Goal: Task Accomplishment & Management: Manage account settings

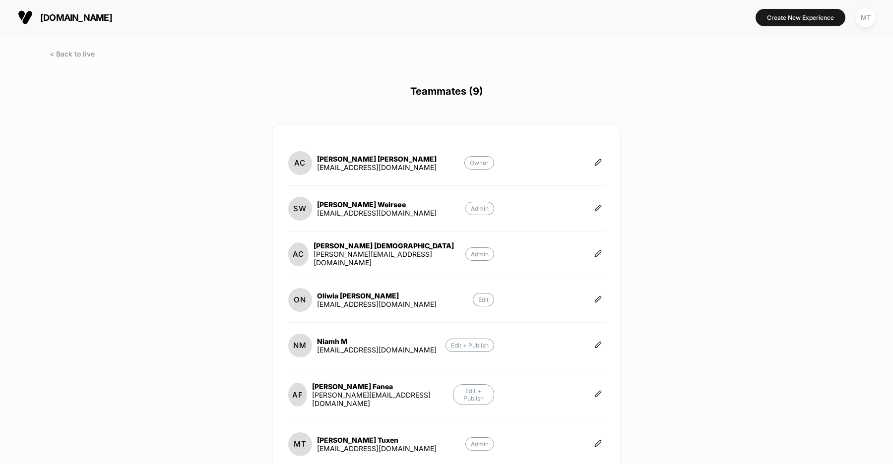
scroll to position [205, 0]
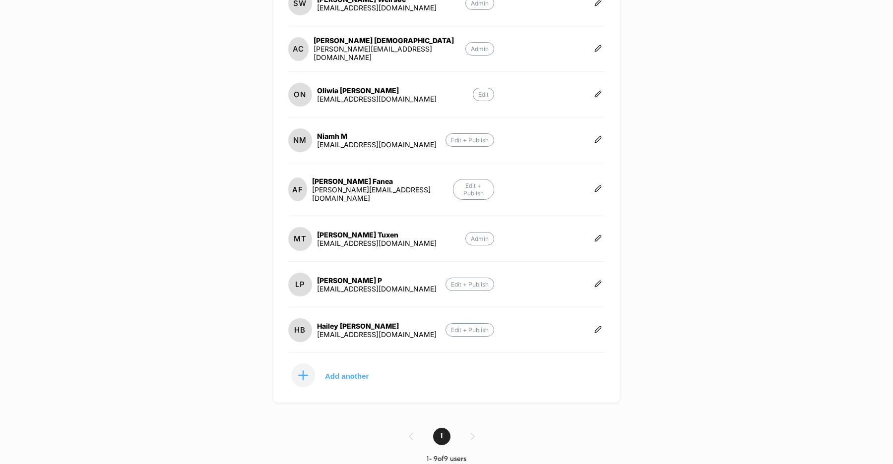
click at [354, 285] on div "lp@organicbasics.com" at bounding box center [377, 289] width 120 height 8
copy div "lp@organicbasics.com Edit + Publish HB"
click at [599, 280] on icon at bounding box center [597, 283] width 7 height 7
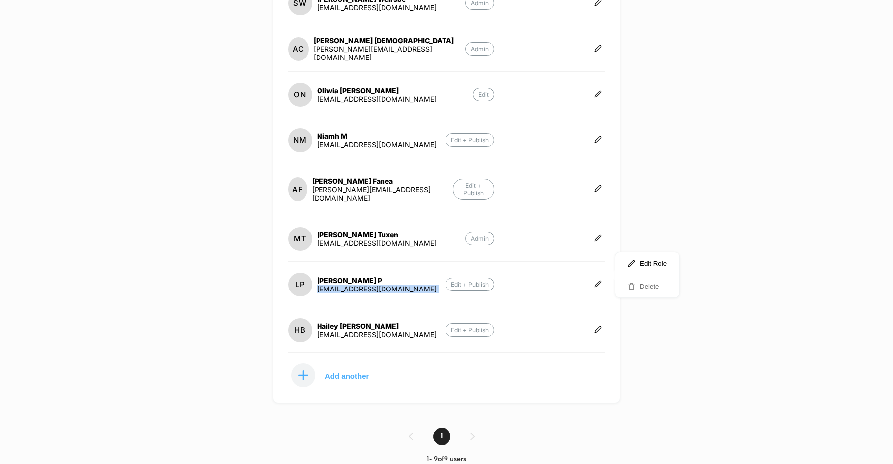
click at [619, 285] on button "Delete" at bounding box center [647, 286] width 64 height 22
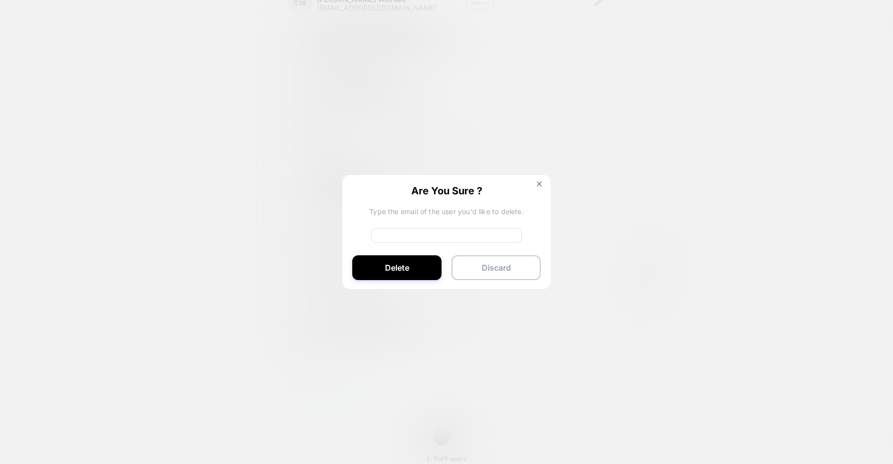
click at [432, 237] on input at bounding box center [446, 235] width 151 height 15
paste input "**********"
type input "**********"
click at [397, 271] on button "Delete" at bounding box center [396, 268] width 89 height 25
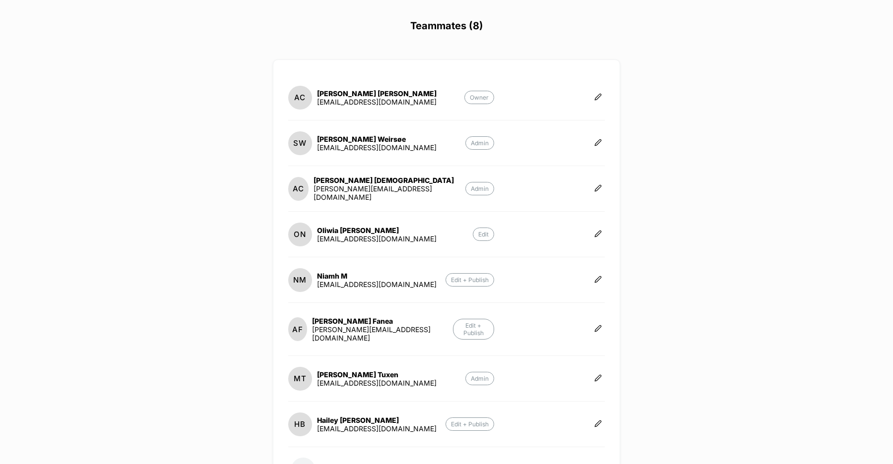
scroll to position [0, 0]
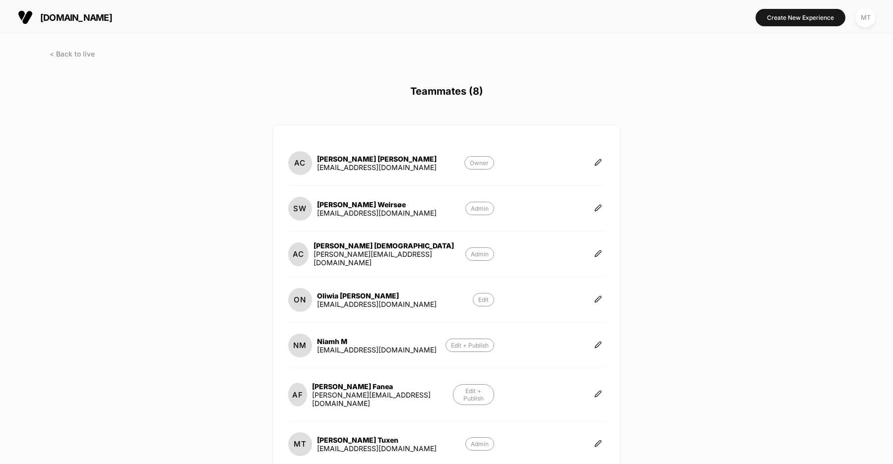
click at [99, 15] on span "organicbasics.com" at bounding box center [76, 17] width 72 height 10
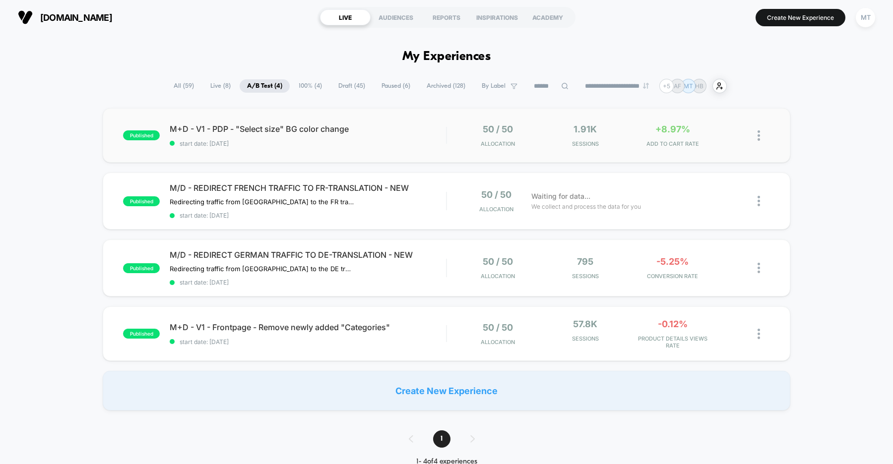
click at [313, 152] on div "published M+D - V1 - PDP - "Select size" BG color change start date: 9/9/2025 5…" at bounding box center [447, 135] width 688 height 55
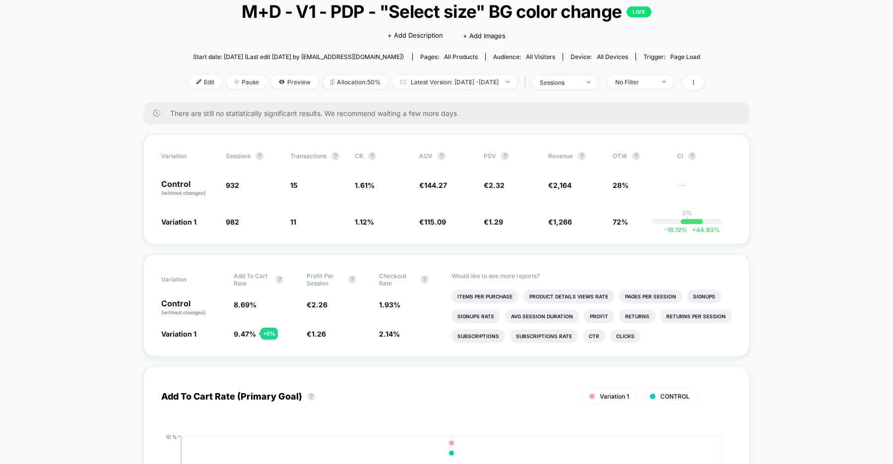
scroll to position [93, 0]
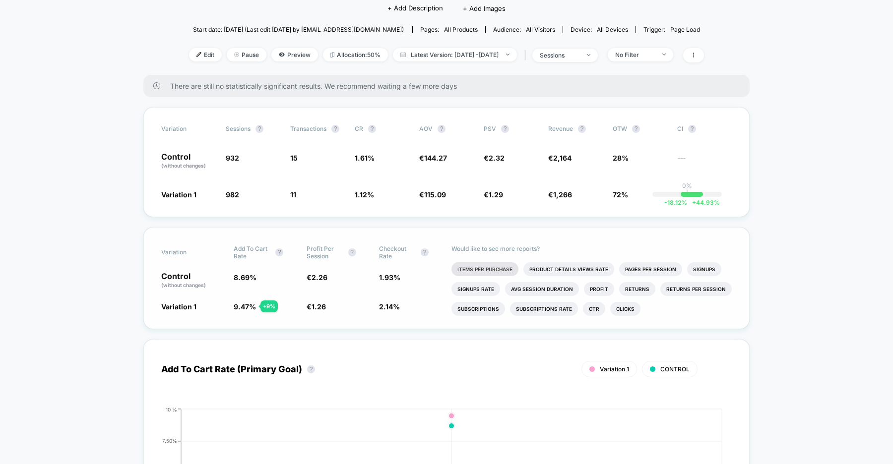
click at [483, 266] on li "Items Per Purchase" at bounding box center [485, 270] width 67 height 14
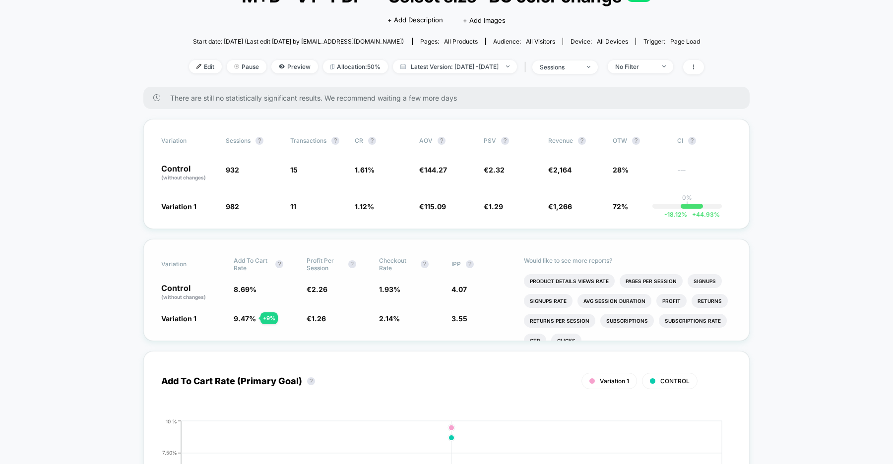
scroll to position [90, 0]
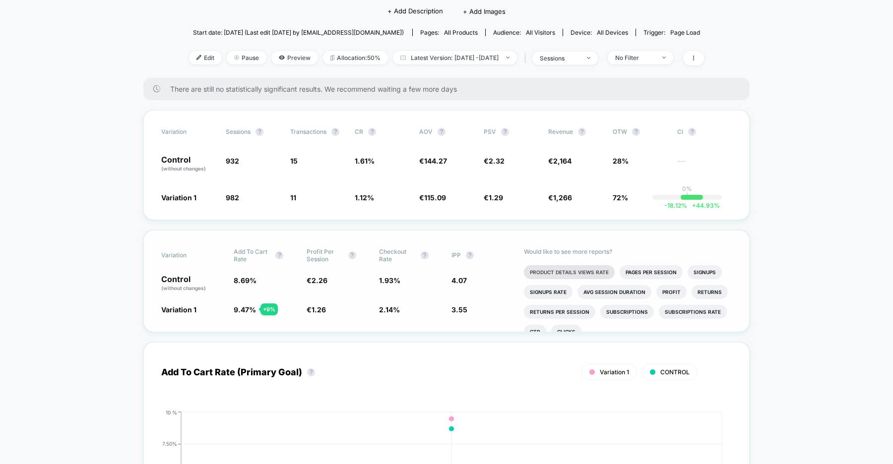
click at [559, 272] on li "Product Details Views Rate" at bounding box center [569, 272] width 91 height 14
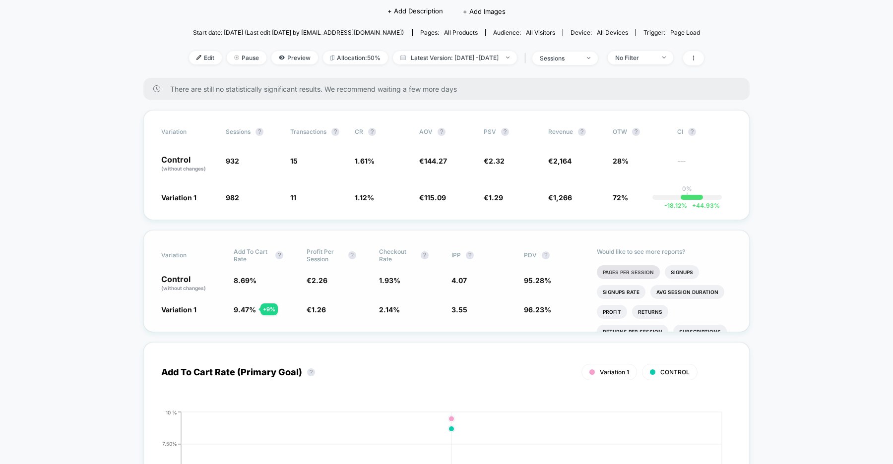
click at [622, 273] on li "Pages Per Session" at bounding box center [628, 272] width 63 height 14
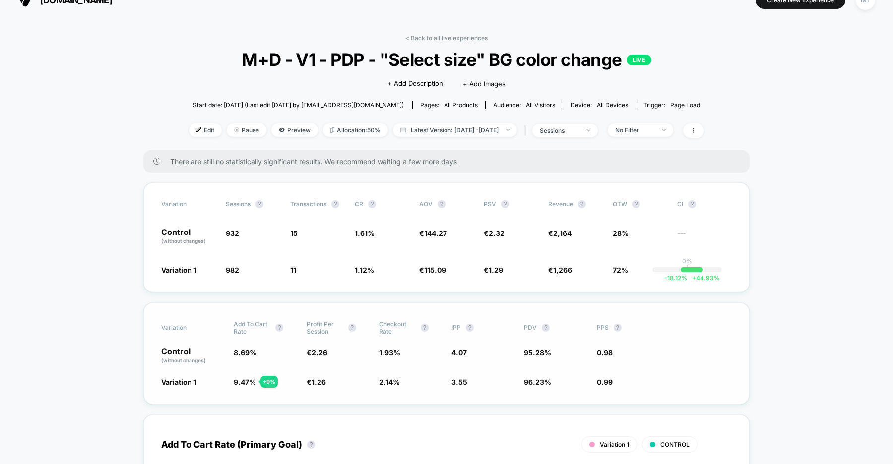
scroll to position [0, 0]
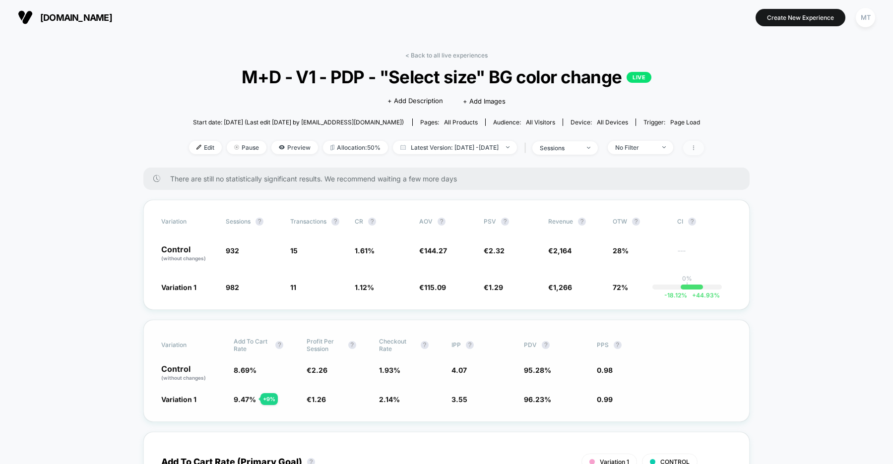
click at [697, 149] on icon at bounding box center [694, 148] width 6 height 6
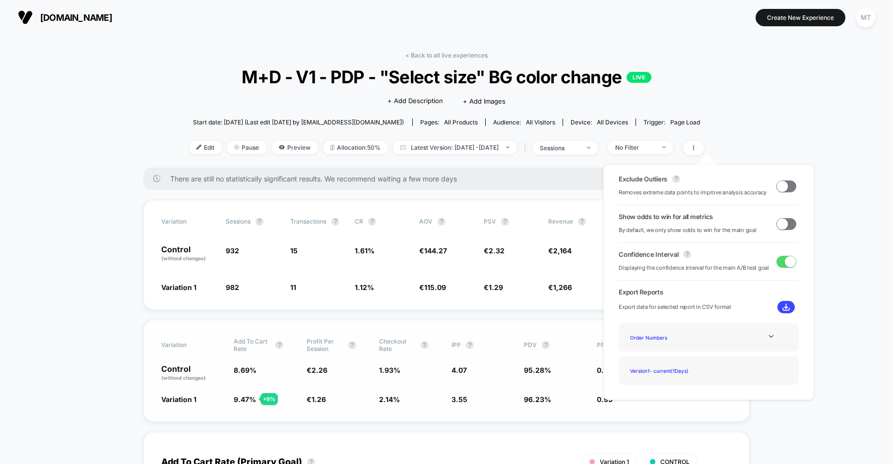
click at [784, 226] on span at bounding box center [782, 223] width 11 height 11
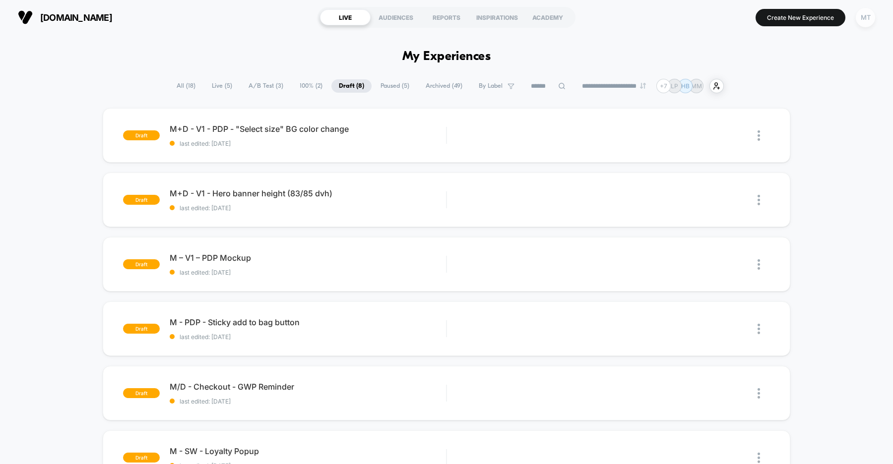
click at [862, 20] on div "MT" at bounding box center [865, 17] width 19 height 19
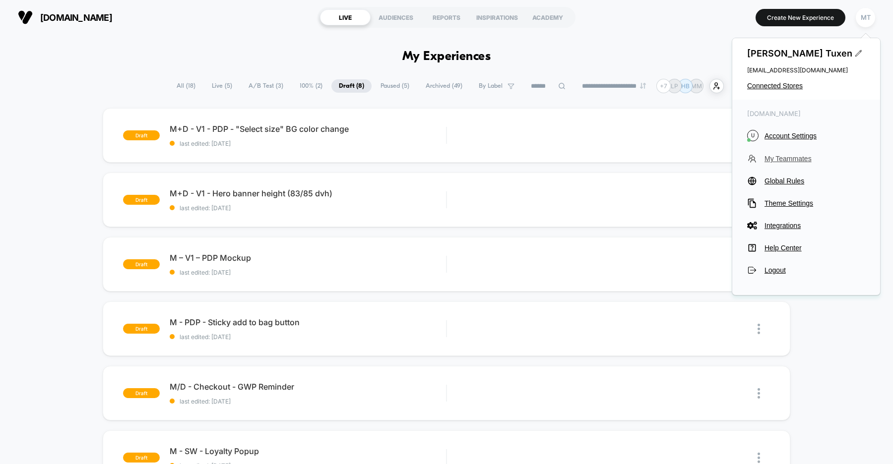
click at [789, 156] on span "My Teammates" at bounding box center [815, 159] width 101 height 8
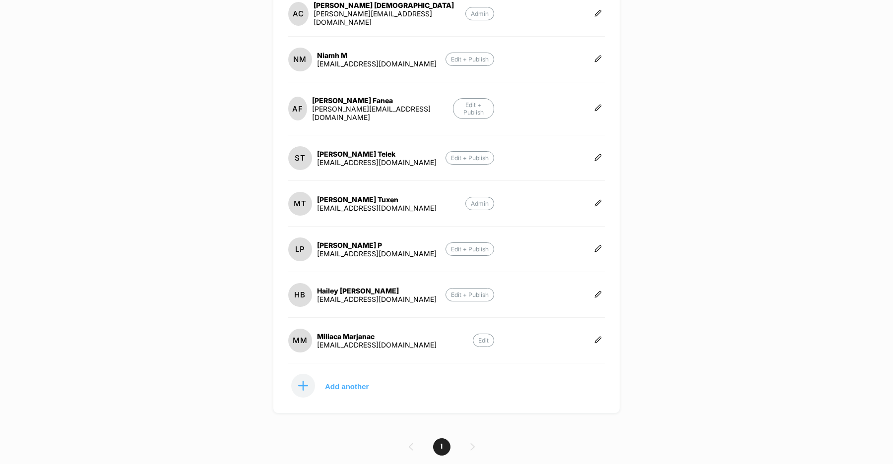
scroll to position [251, 0]
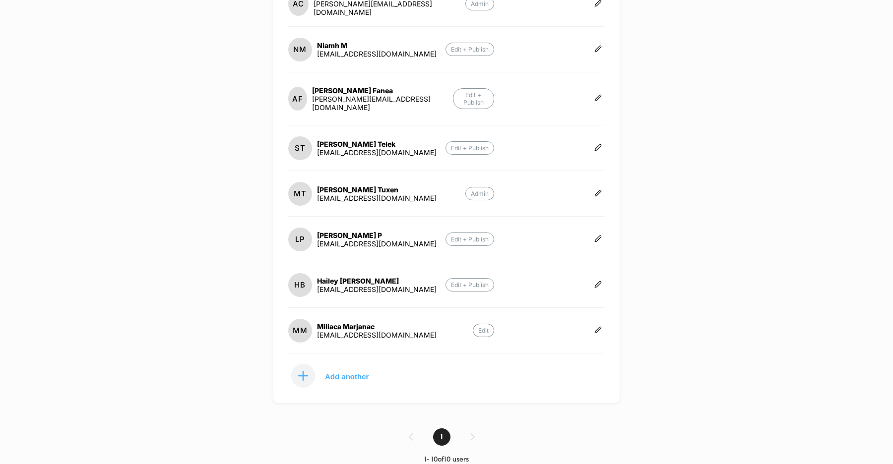
click at [373, 148] on div "st@organicbasics.com" at bounding box center [377, 152] width 120 height 8
copy div "st@organicbasics.com Edit + Publish MT"
click at [599, 144] on icon at bounding box center [597, 147] width 7 height 7
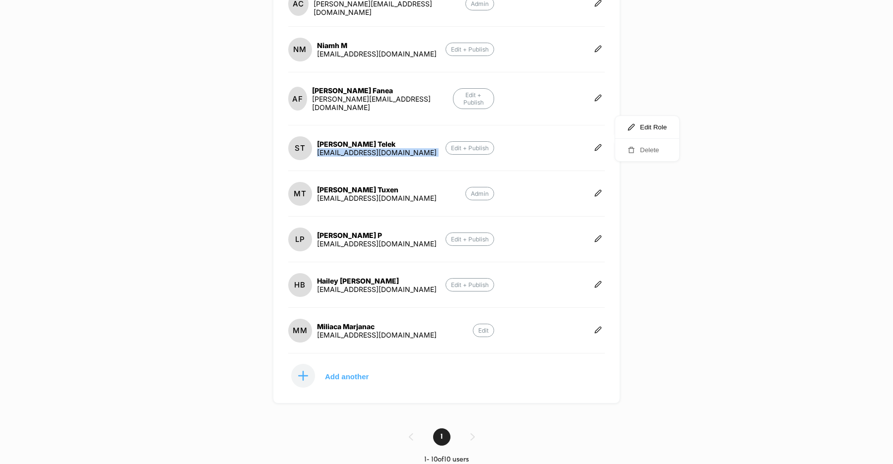
click at [637, 148] on button "Delete" at bounding box center [647, 150] width 64 height 22
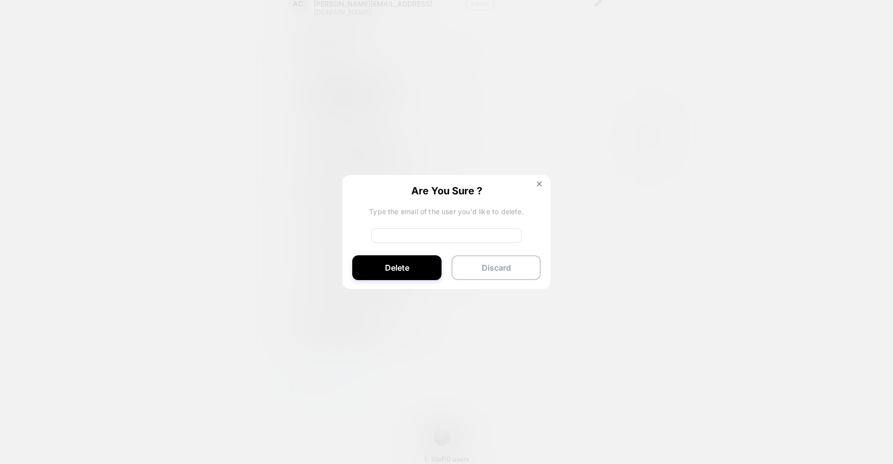
click at [406, 235] on input at bounding box center [446, 235] width 151 height 15
paste input "**********"
type input "**********"
click at [396, 264] on button "Delete" at bounding box center [396, 268] width 89 height 25
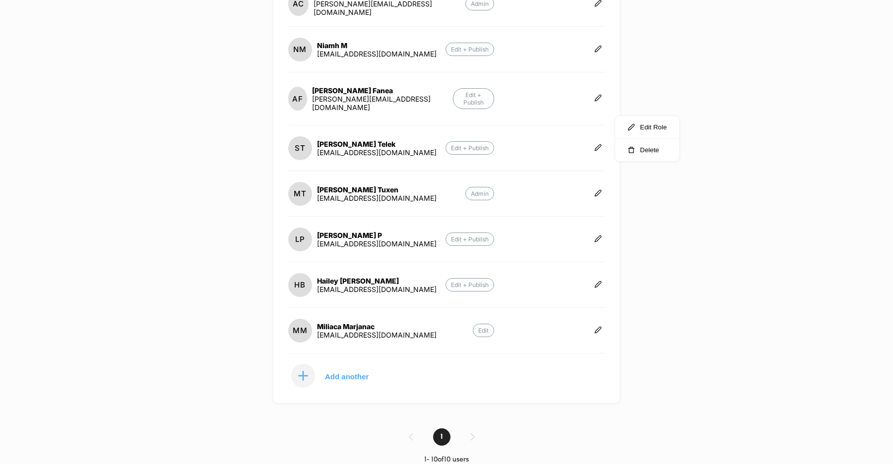
scroll to position [205, 0]
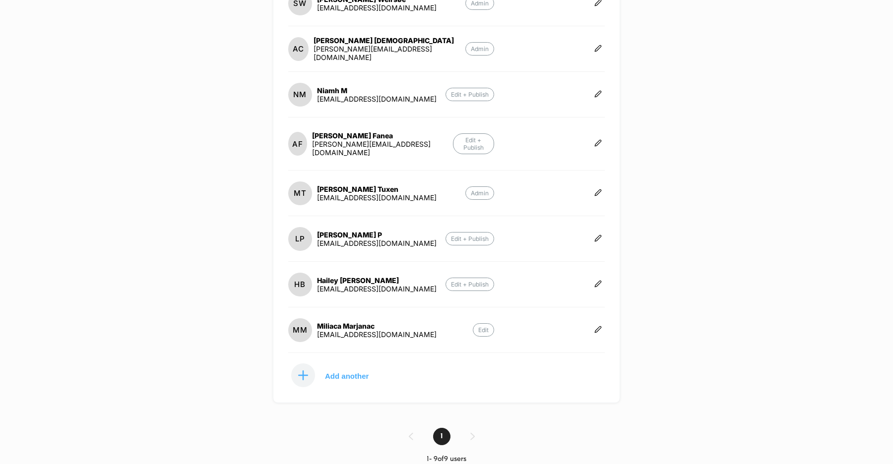
click at [364, 239] on div "lp@organicbasics.com" at bounding box center [377, 243] width 120 height 8
copy div "lp@organicbasics.com Edit + Publish HB"
click at [594, 234] on button at bounding box center [598, 239] width 13 height 10
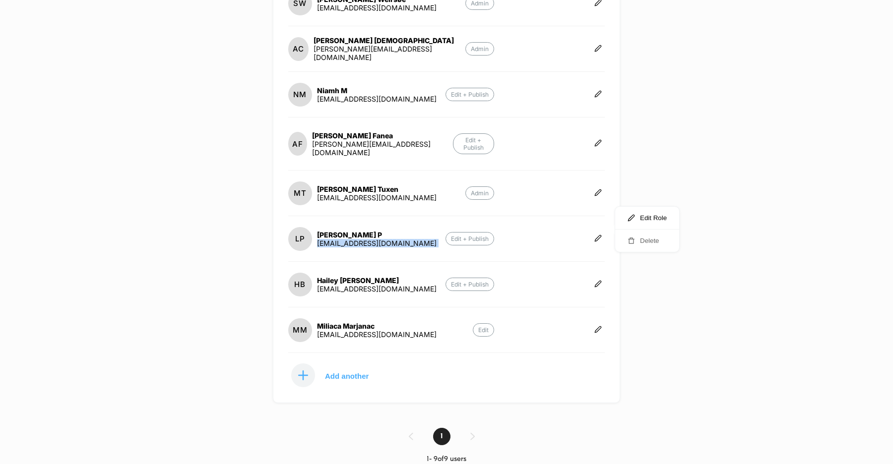
click at [640, 245] on button "Delete" at bounding box center [647, 241] width 64 height 22
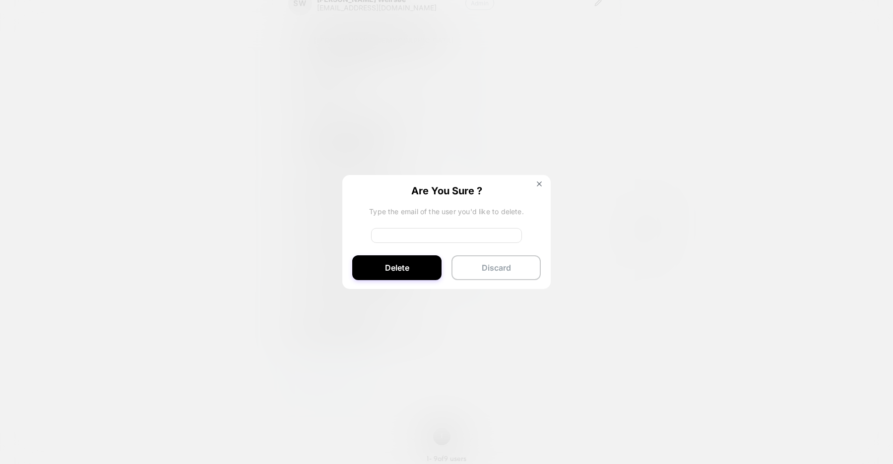
click at [428, 233] on input at bounding box center [446, 235] width 151 height 15
paste input "**********"
type input "**********"
click at [403, 265] on button "Delete" at bounding box center [396, 268] width 89 height 25
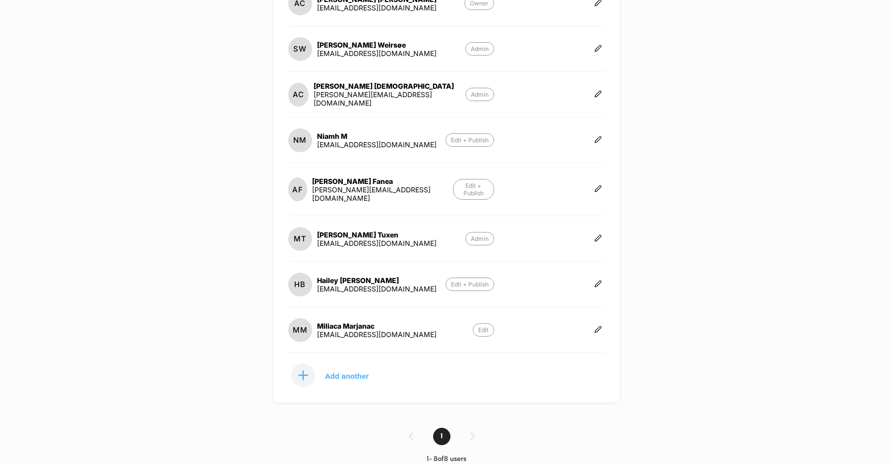
scroll to position [0, 0]
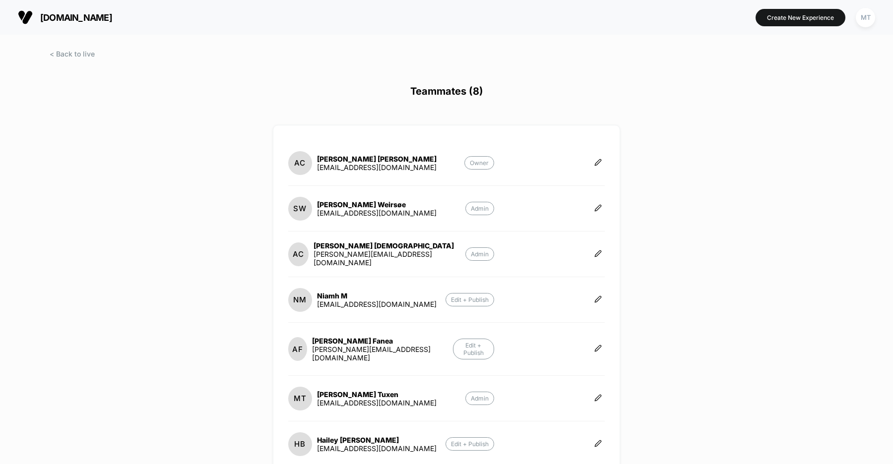
click at [112, 16] on span "uk.organicbasics.com" at bounding box center [76, 17] width 72 height 10
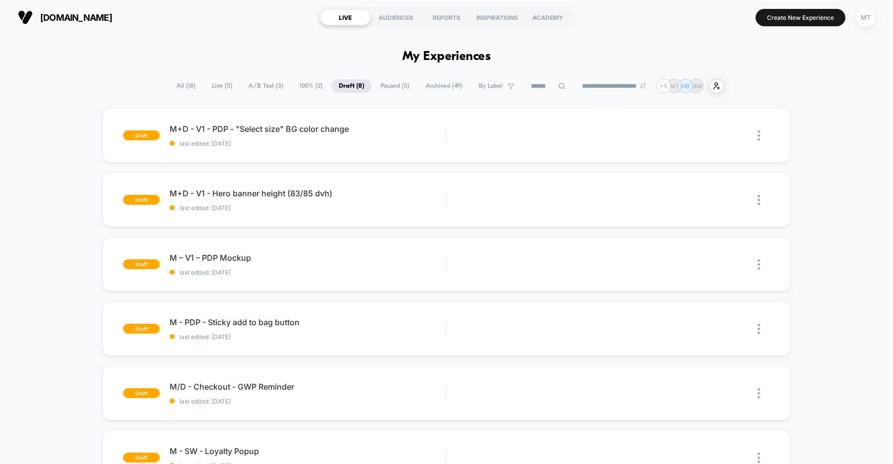
click at [263, 82] on span "A/B Test ( 3 )" at bounding box center [266, 85] width 50 height 13
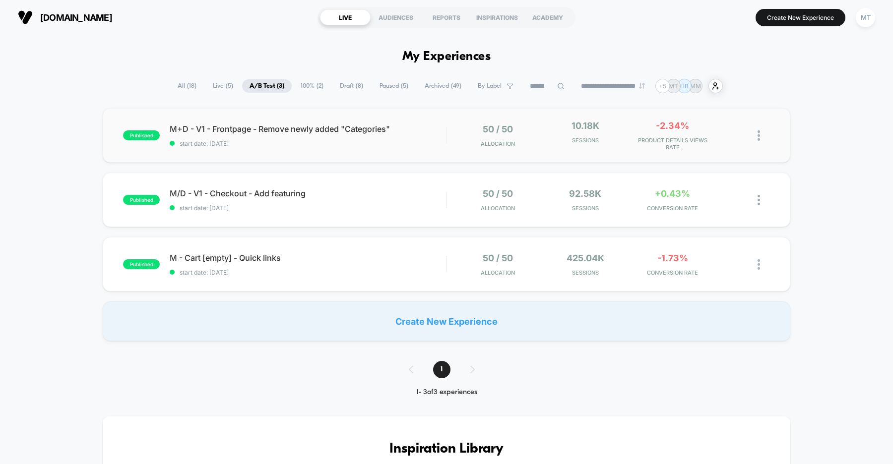
click at [425, 150] on div "published M+D - V1 - Frontpage - Remove newly added "Categories" start date: 8/…" at bounding box center [447, 135] width 688 height 55
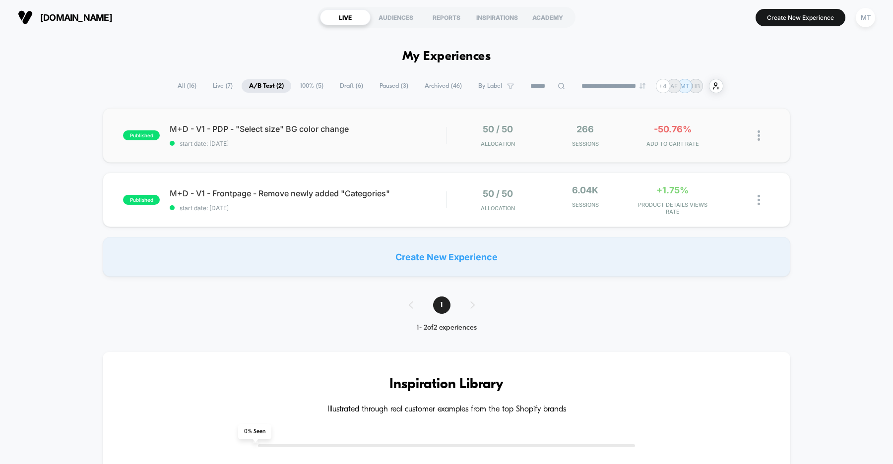
click at [310, 147] on div "published M+D - V1 - PDP - "Select size" BG color change start date: 9/9/2025 5…" at bounding box center [447, 135] width 688 height 55
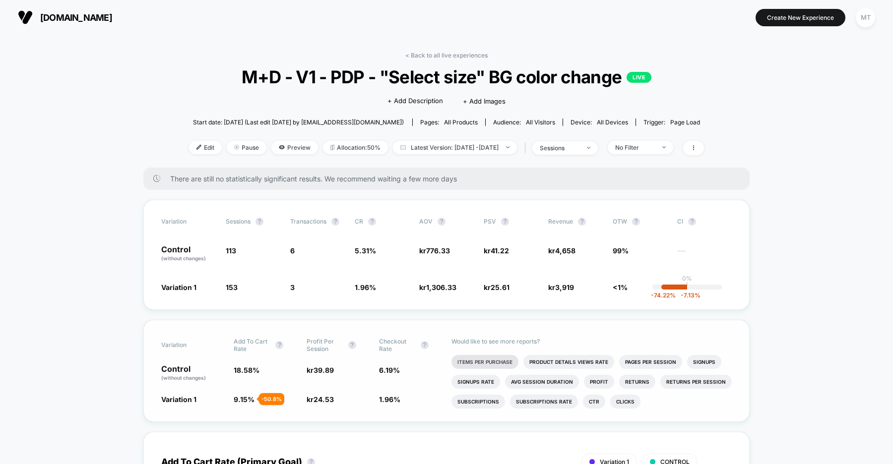
click at [484, 359] on li "Items Per Purchase" at bounding box center [485, 362] width 67 height 14
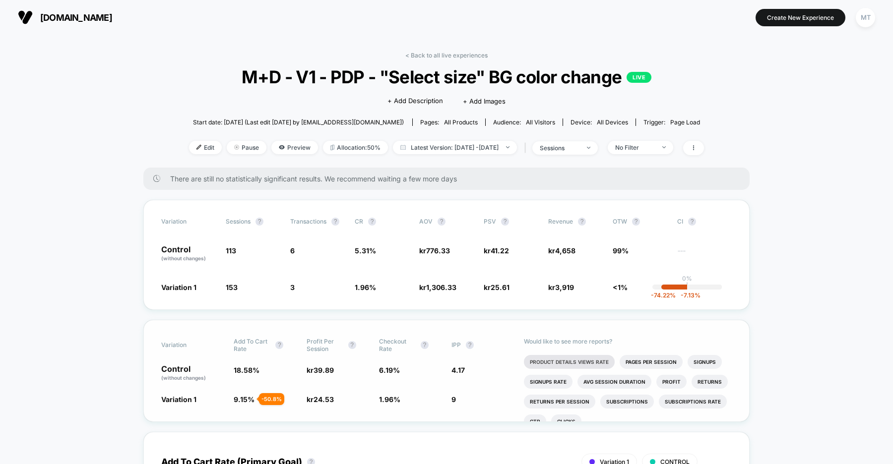
click at [568, 360] on li "Product Details Views Rate" at bounding box center [569, 362] width 91 height 14
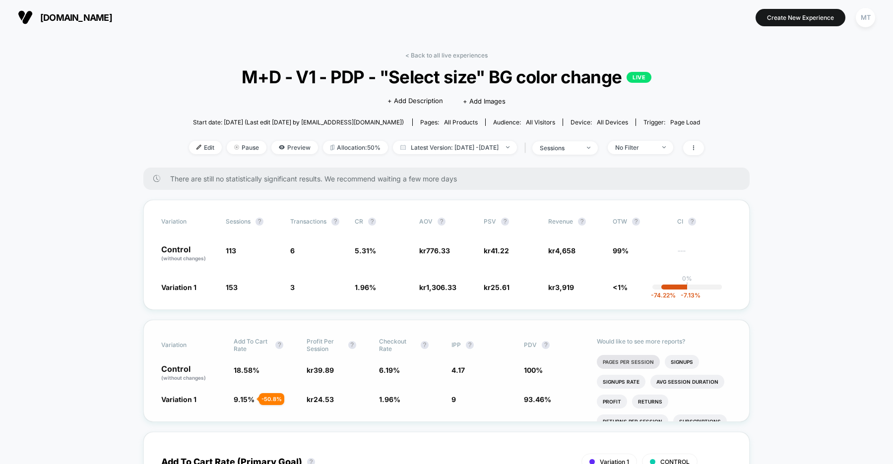
click at [633, 359] on li "Pages Per Session" at bounding box center [628, 362] width 63 height 14
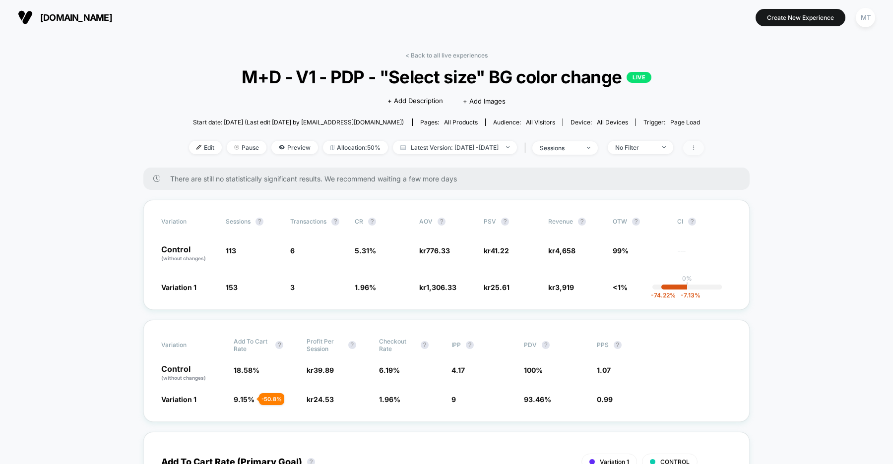
click at [704, 149] on span at bounding box center [693, 148] width 21 height 14
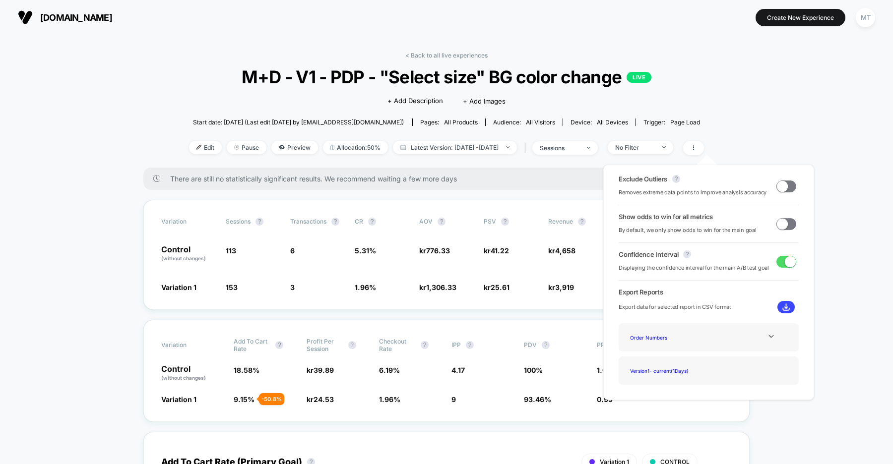
click at [781, 223] on span at bounding box center [782, 223] width 11 height 11
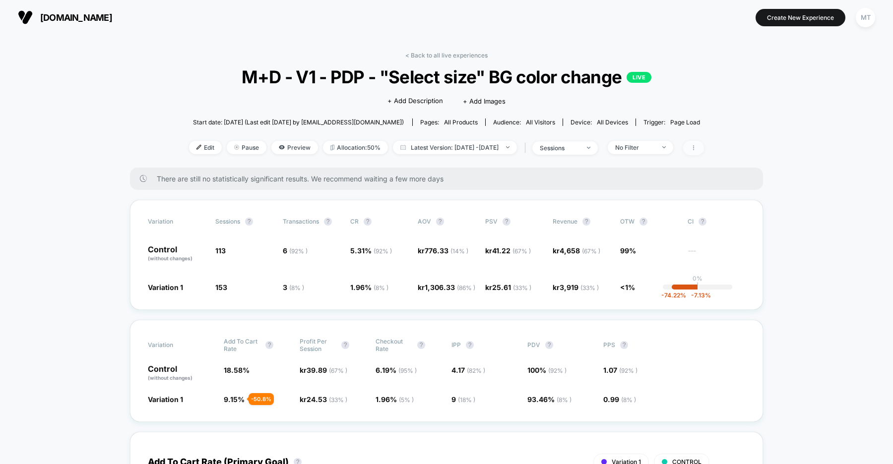
click at [704, 151] on span at bounding box center [693, 148] width 21 height 14
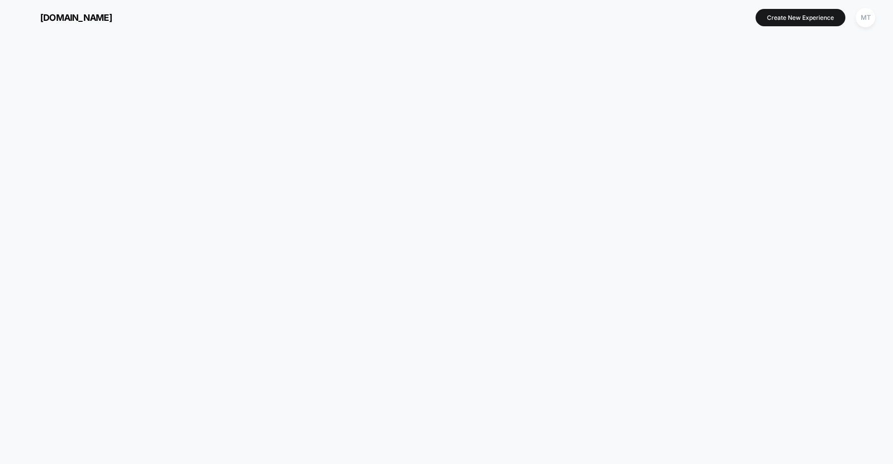
click at [784, 188] on div at bounding box center [446, 250] width 893 height 430
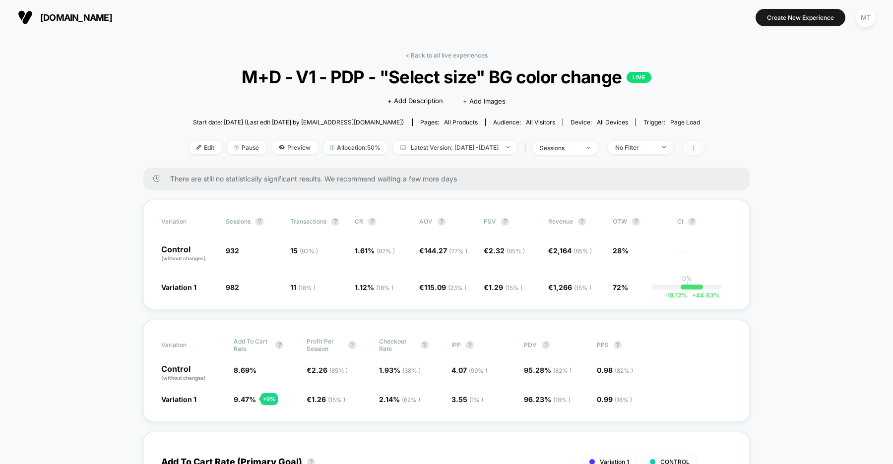
click at [697, 149] on icon at bounding box center [694, 148] width 6 height 6
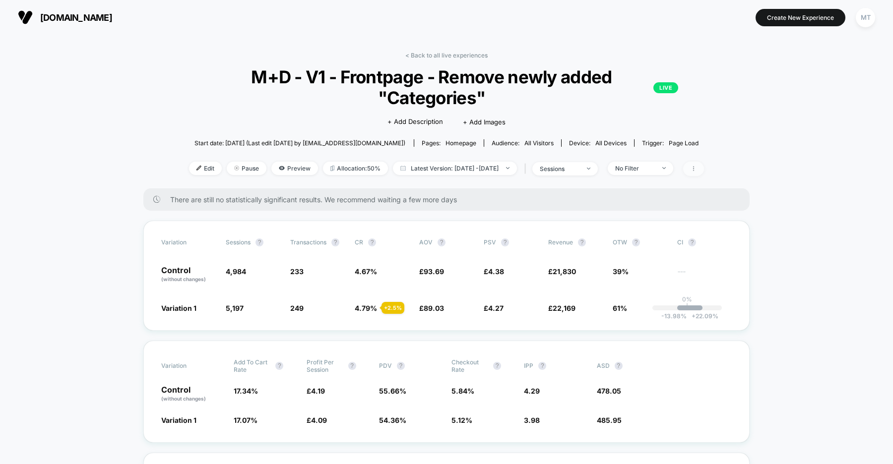
click at [697, 168] on icon at bounding box center [694, 169] width 6 height 6
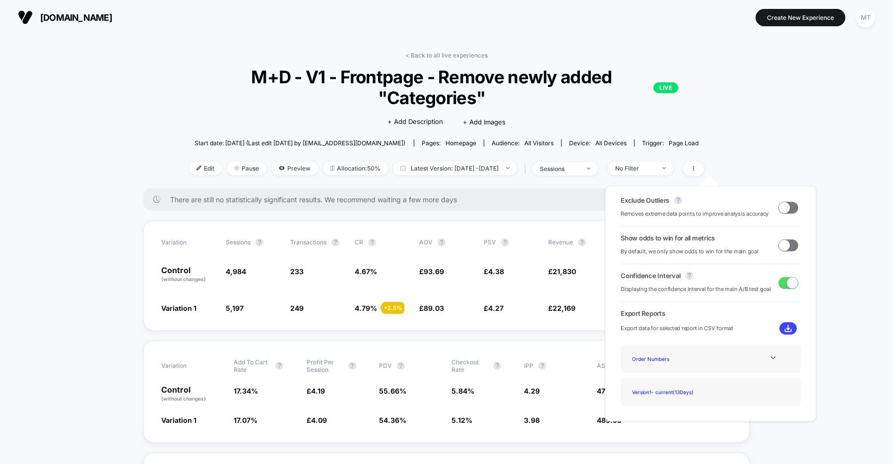
click at [790, 247] on span at bounding box center [789, 246] width 20 height 12
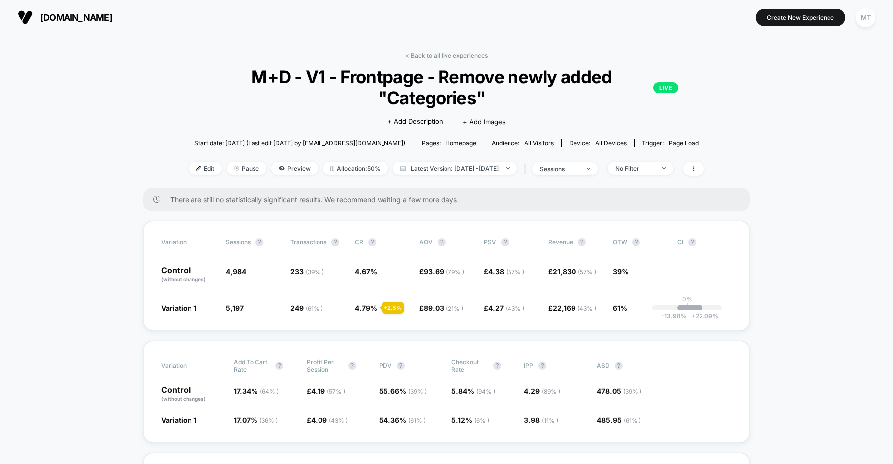
click at [112, 22] on span "[DOMAIN_NAME]" at bounding box center [76, 17] width 72 height 10
